Goal: Check status

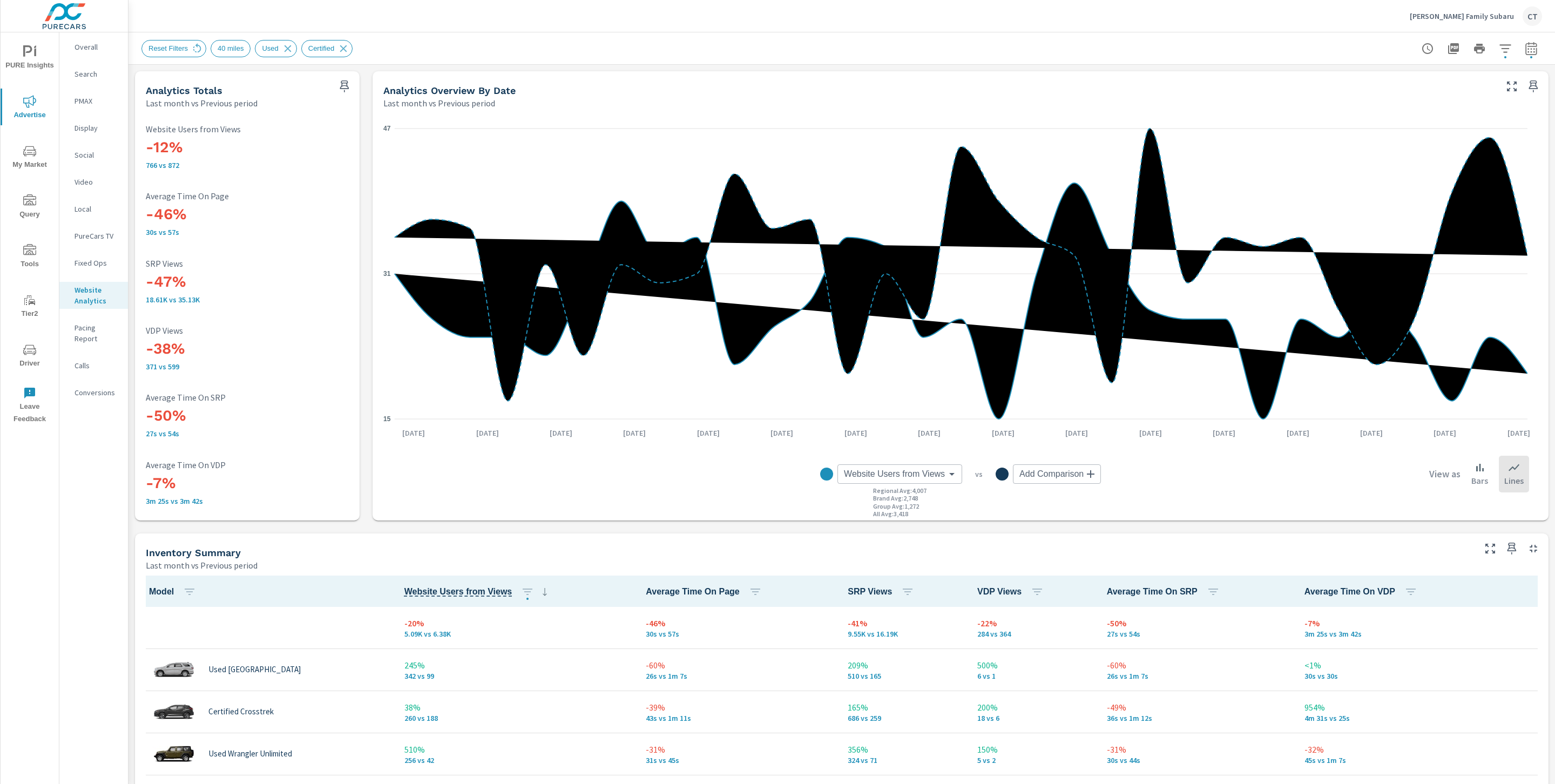
scroll to position [1, 0]
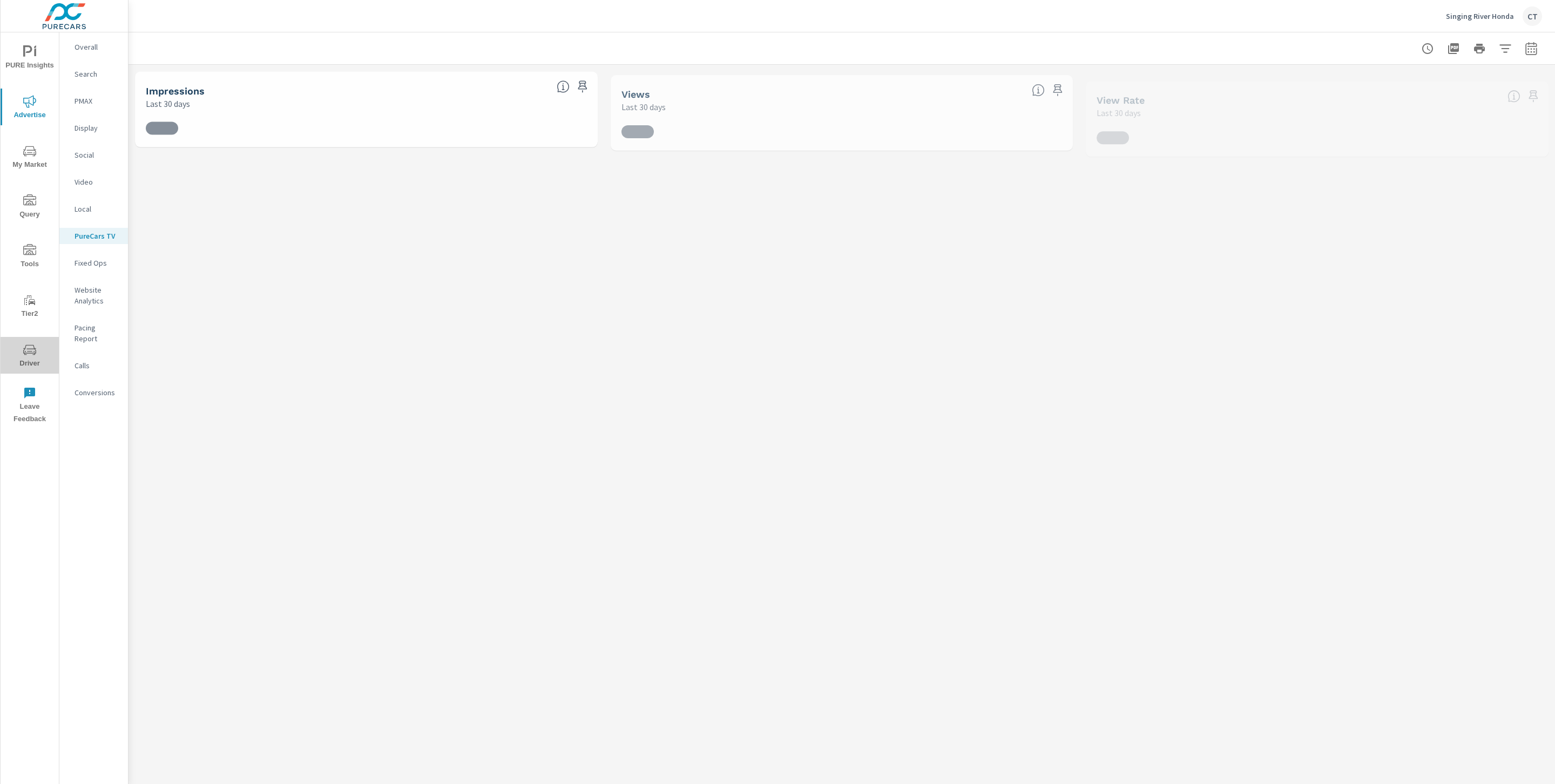
click at [18, 340] on button "Driver" at bounding box center [30, 355] width 59 height 37
